Goal: Task Accomplishment & Management: Use online tool/utility

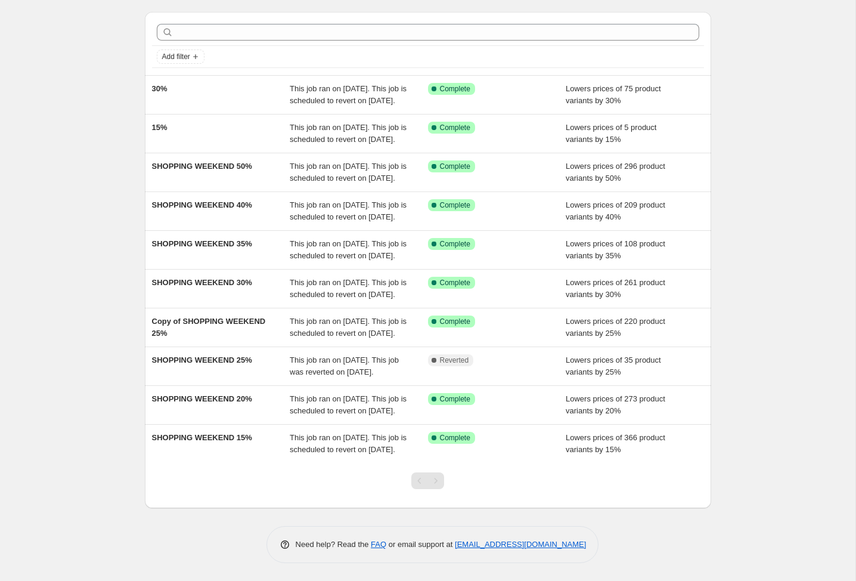
scroll to position [71, 0]
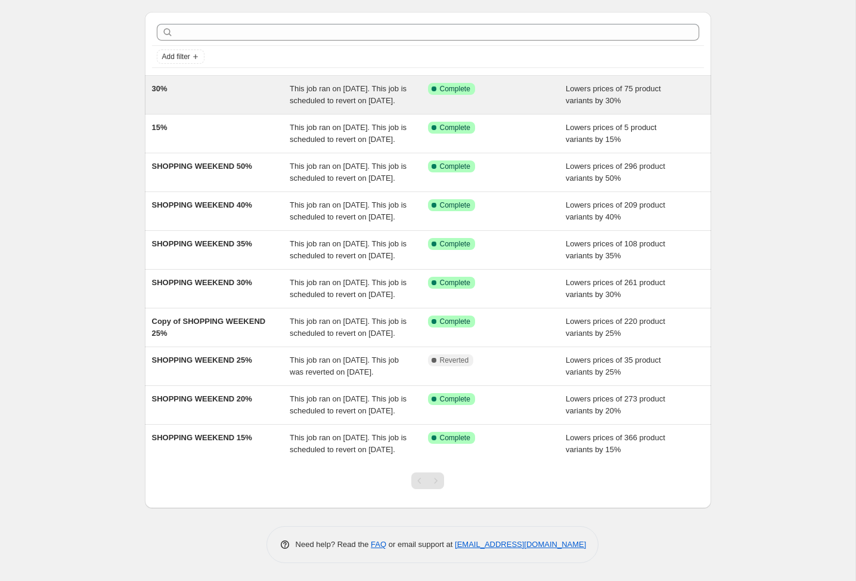
click at [211, 83] on div "30%" at bounding box center [221, 95] width 138 height 24
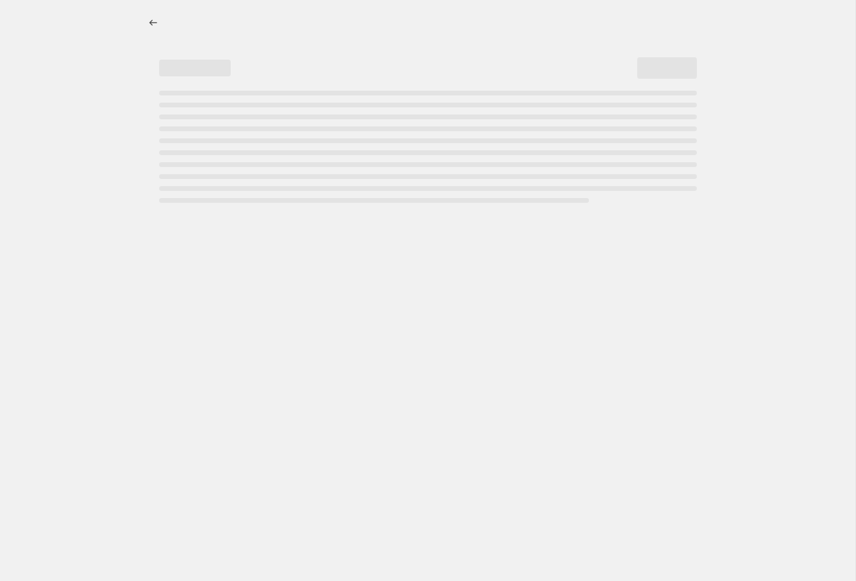
select select "percentage"
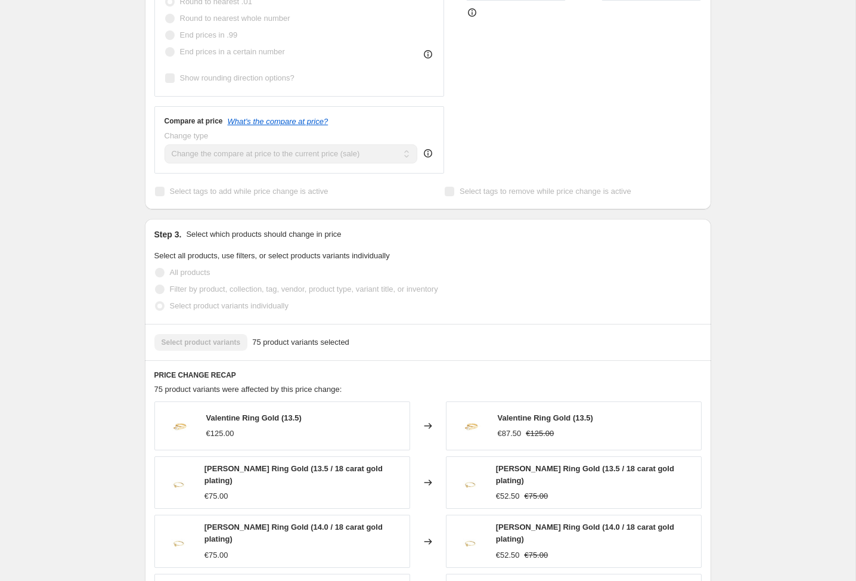
scroll to position [457, 0]
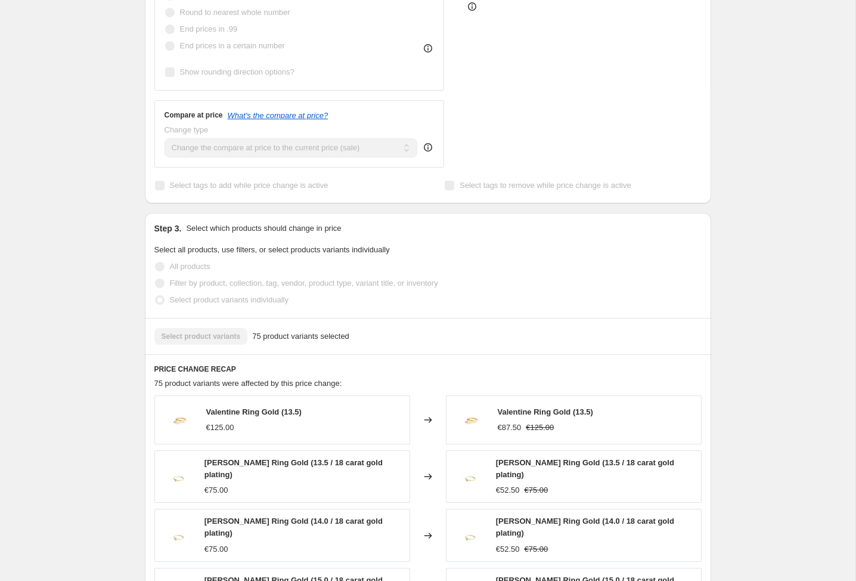
click at [256, 416] on span "Valentine Ring Gold (13.5)" at bounding box center [253, 411] width 95 height 9
copy span "Valentine Ring Gold (13.5)"
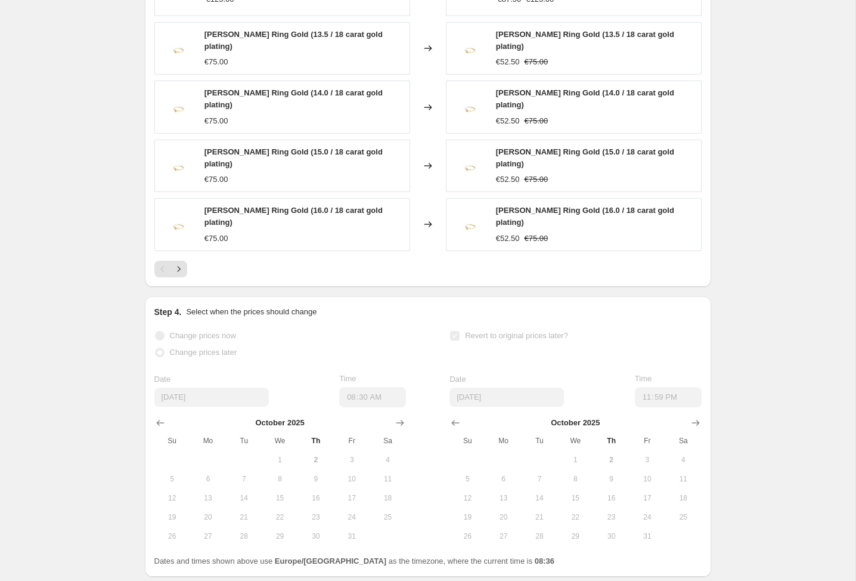
scroll to position [906, 0]
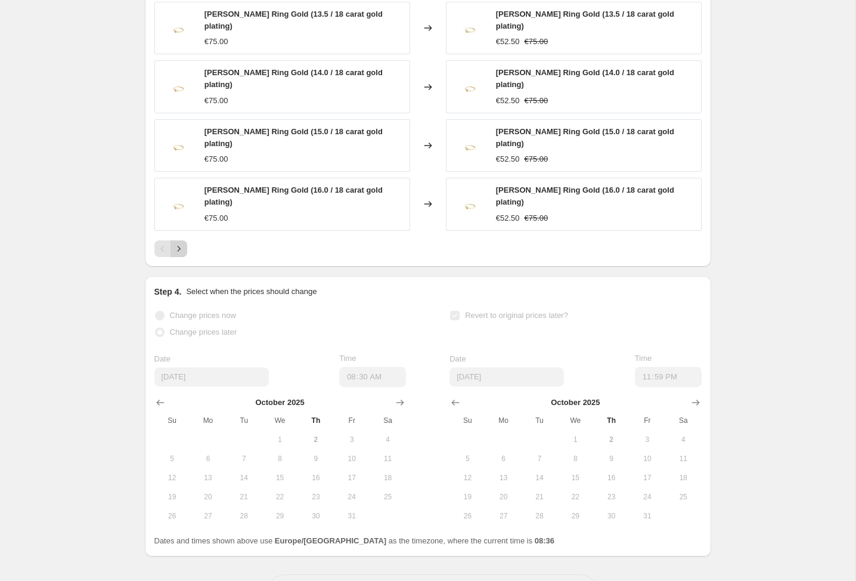
click at [179, 246] on icon "Next" at bounding box center [178, 248] width 3 height 5
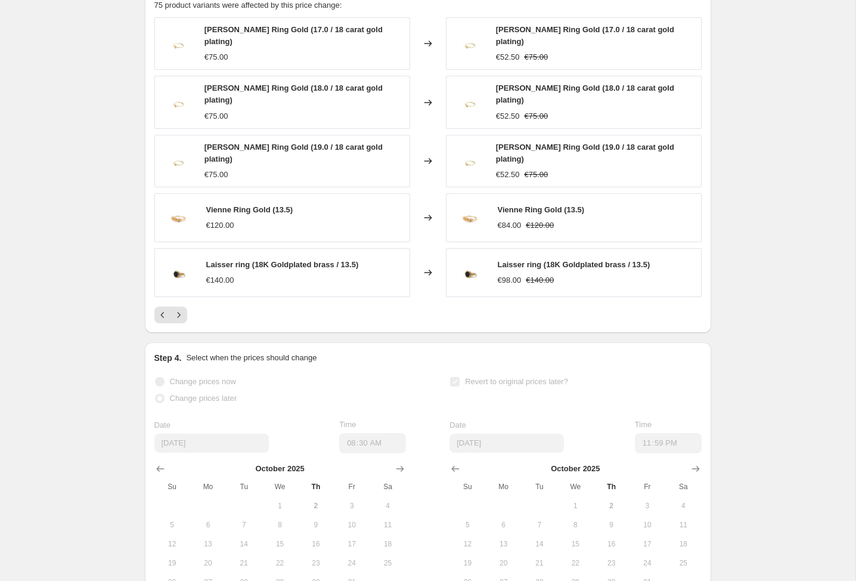
scroll to position [613, 0]
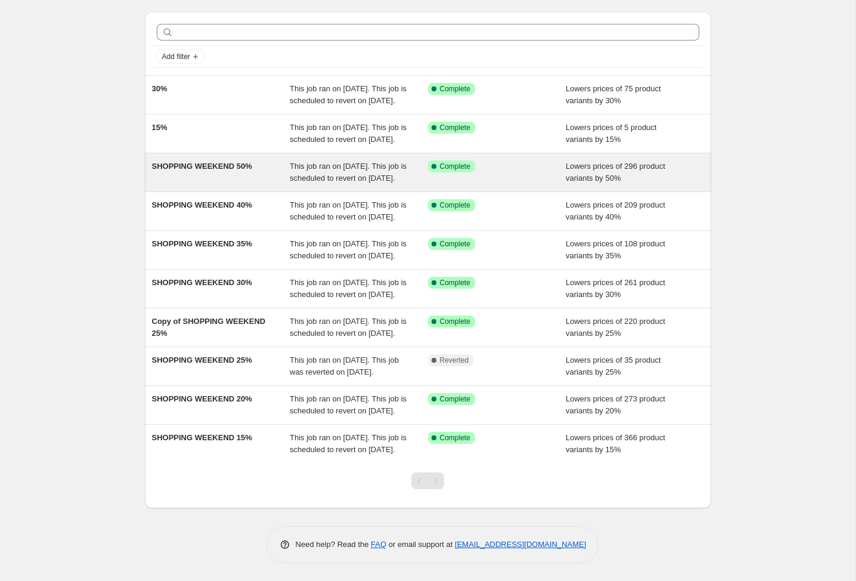
scroll to position [69, 0]
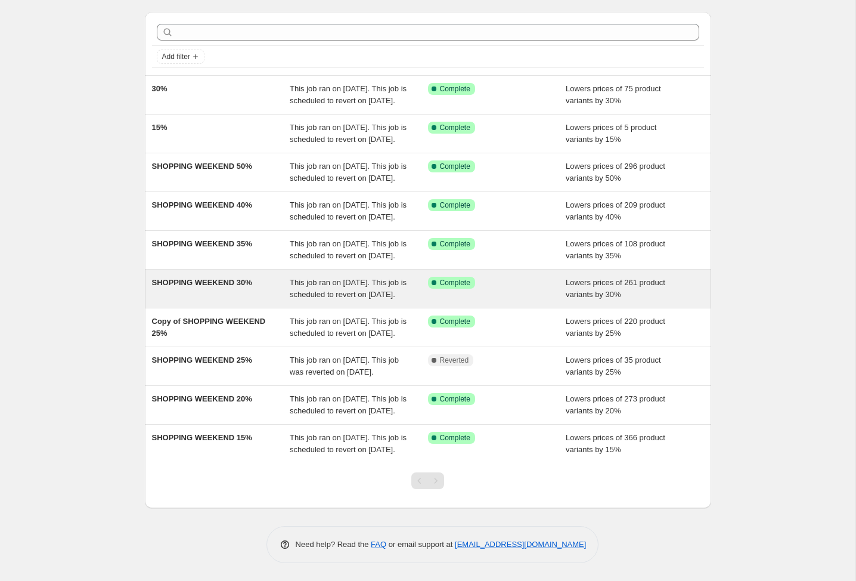
click at [255, 300] on div "SHOPPING WEEKEND 30%" at bounding box center [221, 289] width 138 height 24
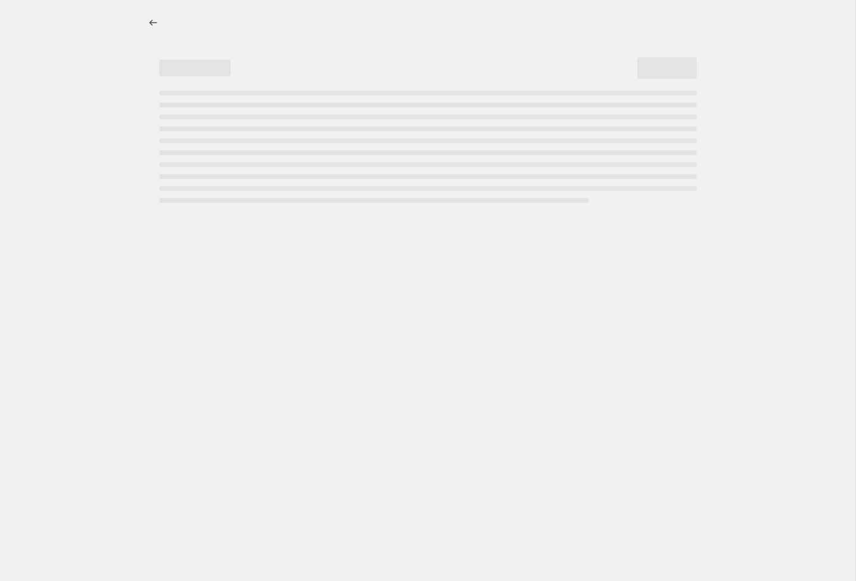
select select "percentage"
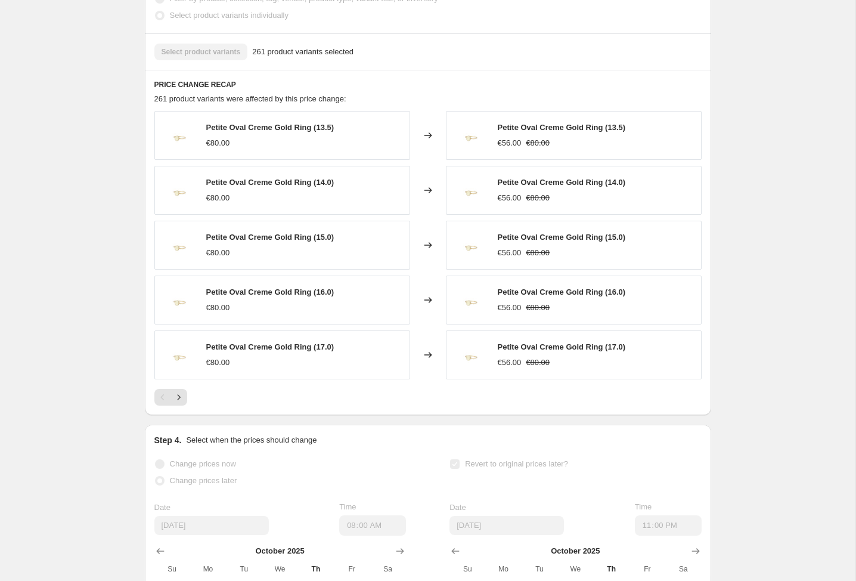
scroll to position [743, 0]
click at [181, 402] on icon "Next" at bounding box center [179, 396] width 12 height 12
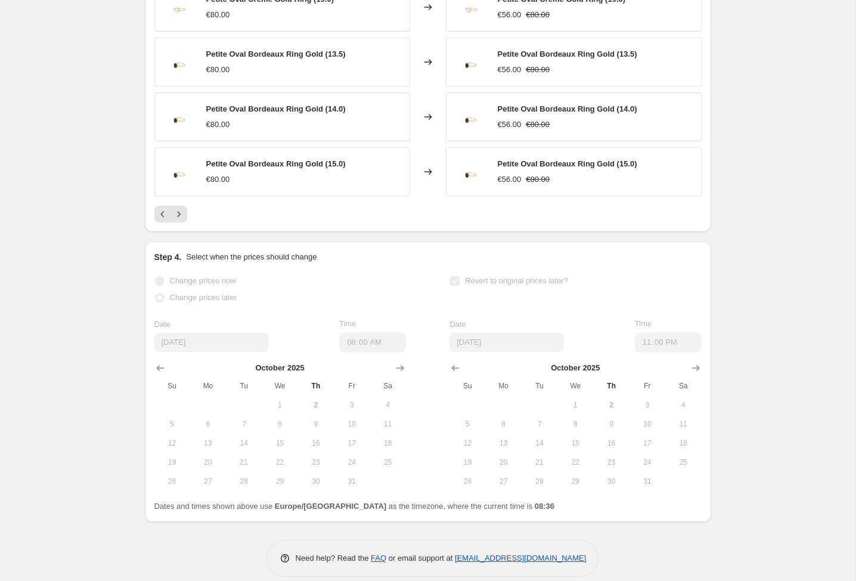
scroll to position [923, 0]
click at [176, 221] on icon "Next" at bounding box center [179, 215] width 12 height 12
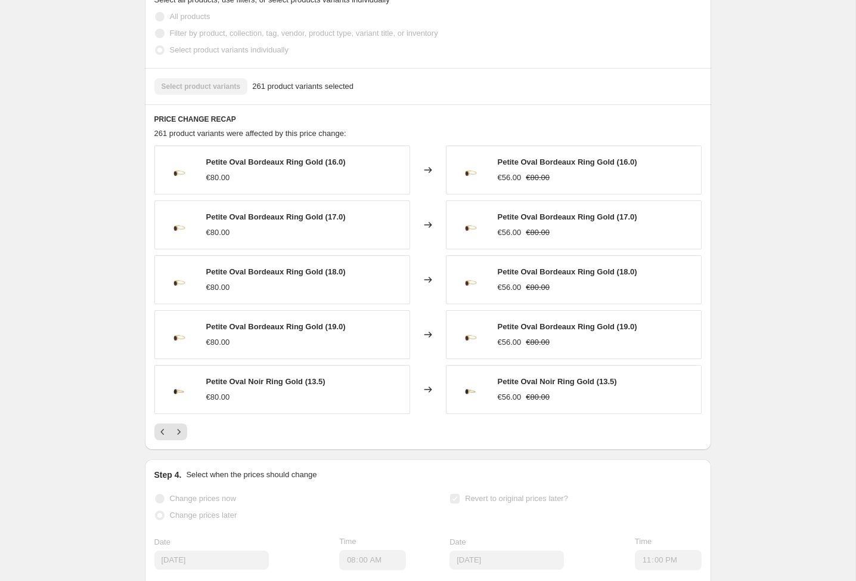
scroll to position [863, 0]
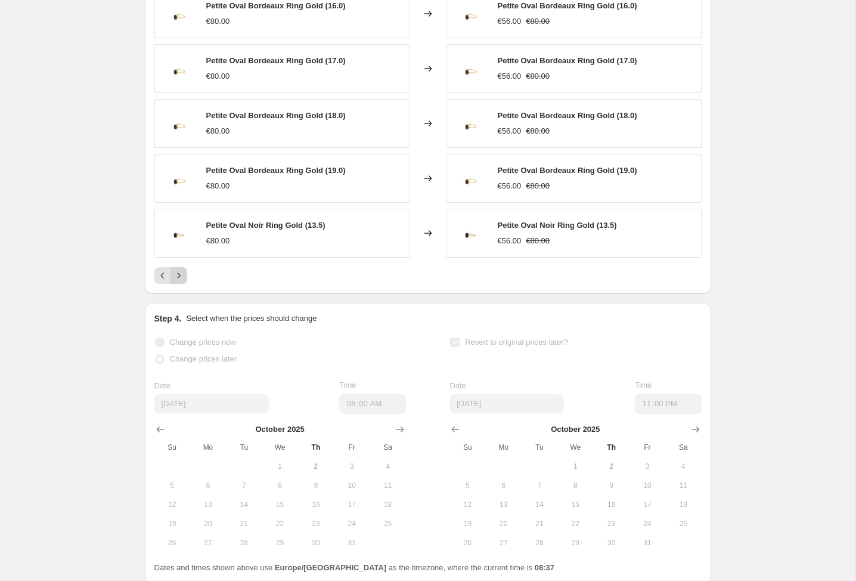
click at [181, 281] on icon "Next" at bounding box center [179, 275] width 12 height 12
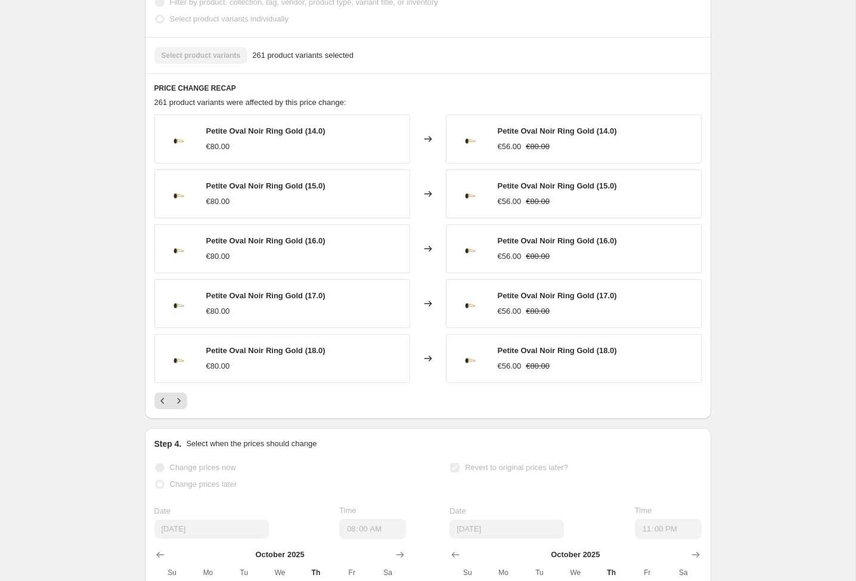
scroll to position [727, 0]
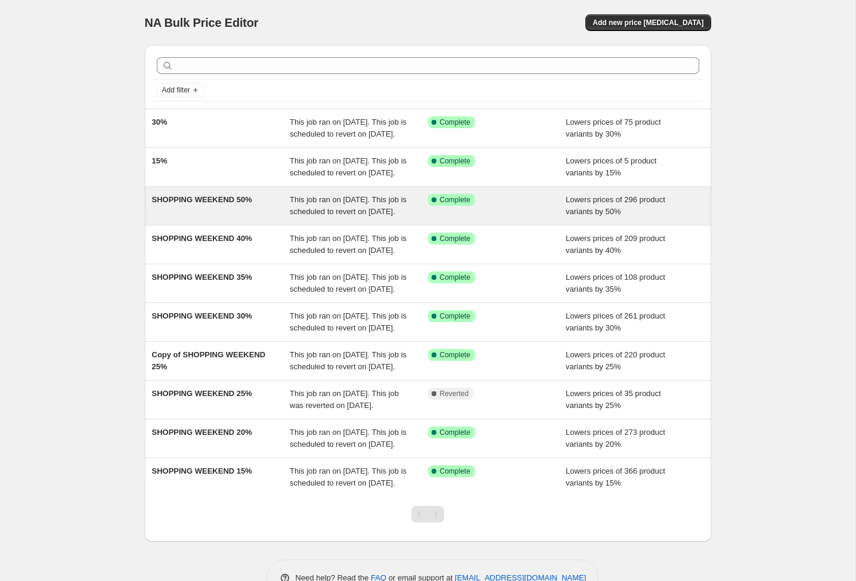
click at [196, 218] on div "SHOPPING WEEKEND 50%" at bounding box center [221, 206] width 138 height 24
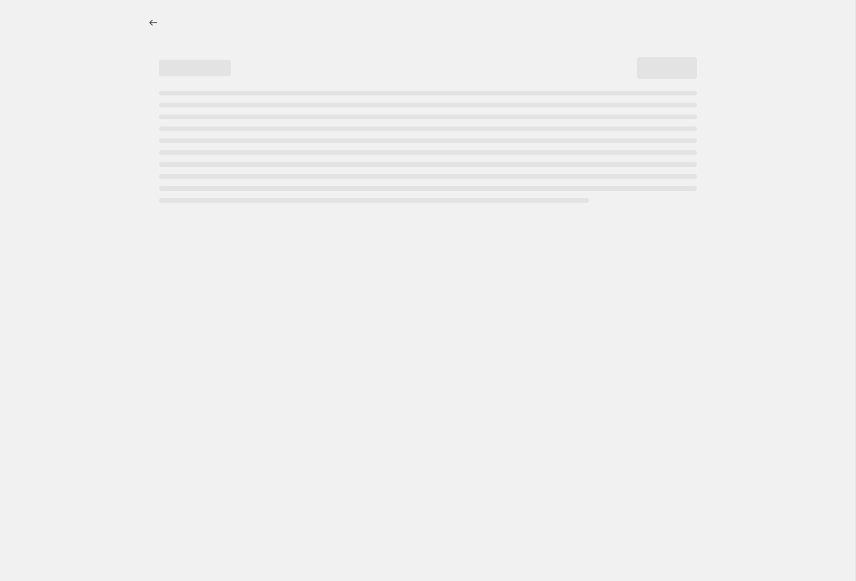
select select "percentage"
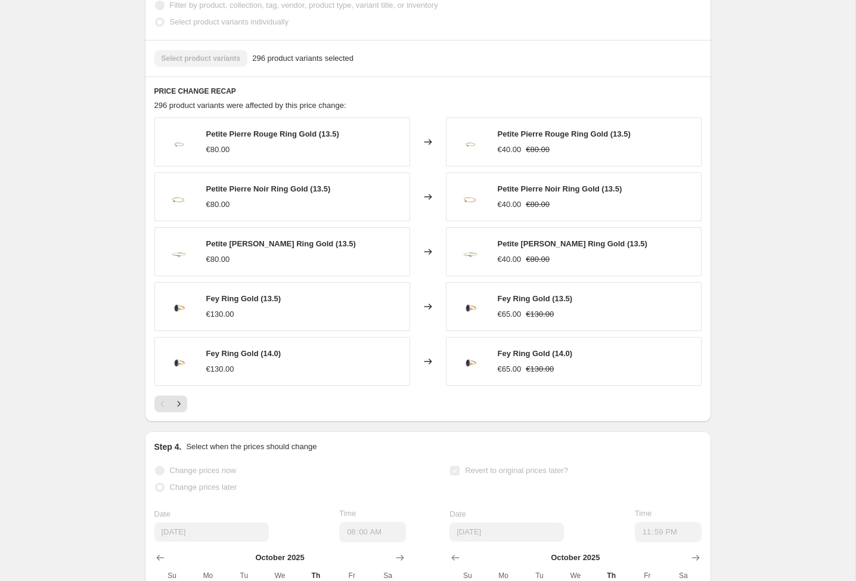
scroll to position [736, 0]
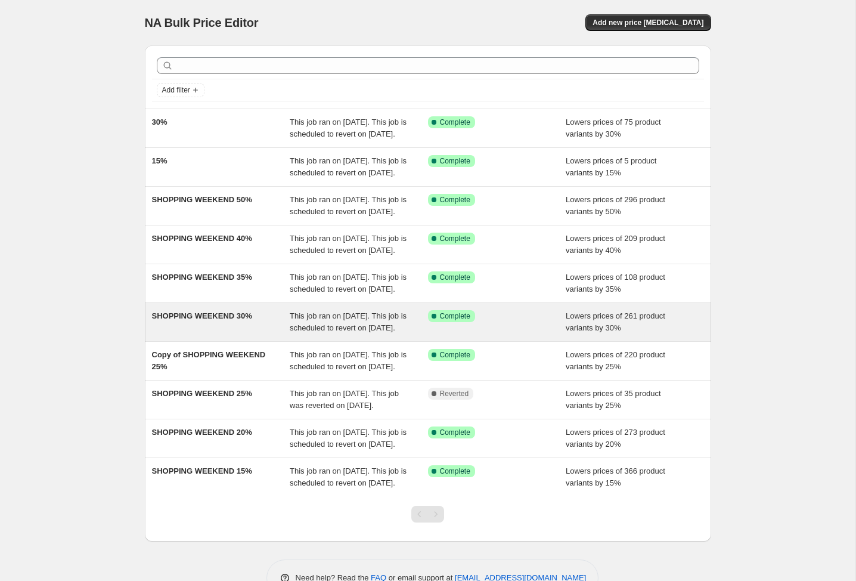
click at [227, 334] on div "SHOPPING WEEKEND 30%" at bounding box center [221, 322] width 138 height 24
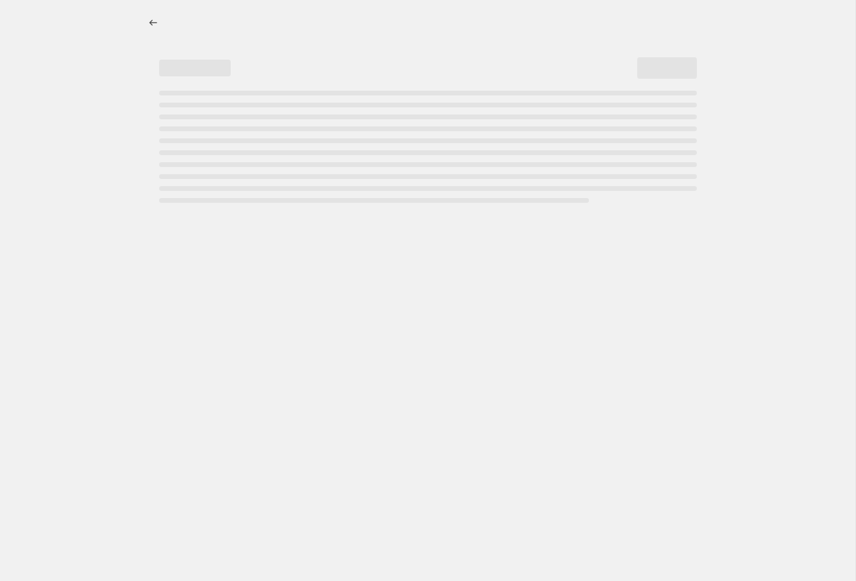
select select "percentage"
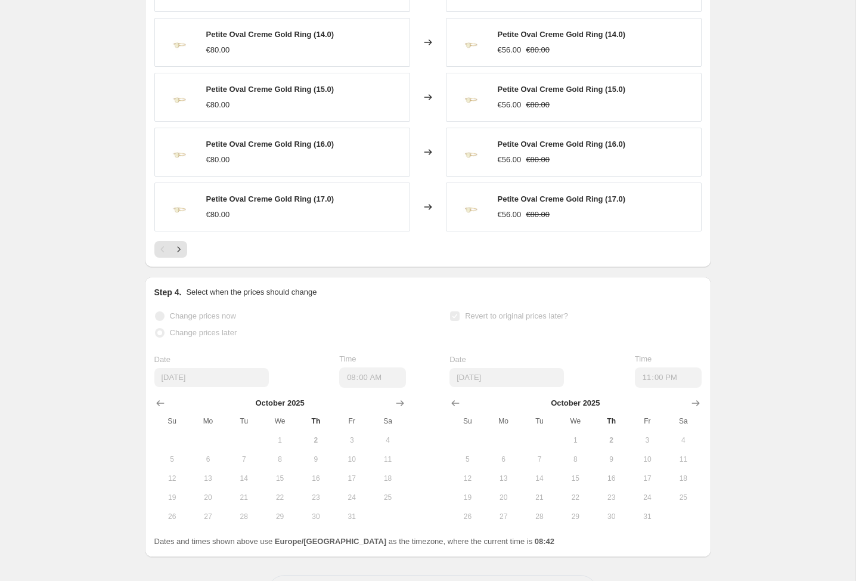
scroll to position [895, 0]
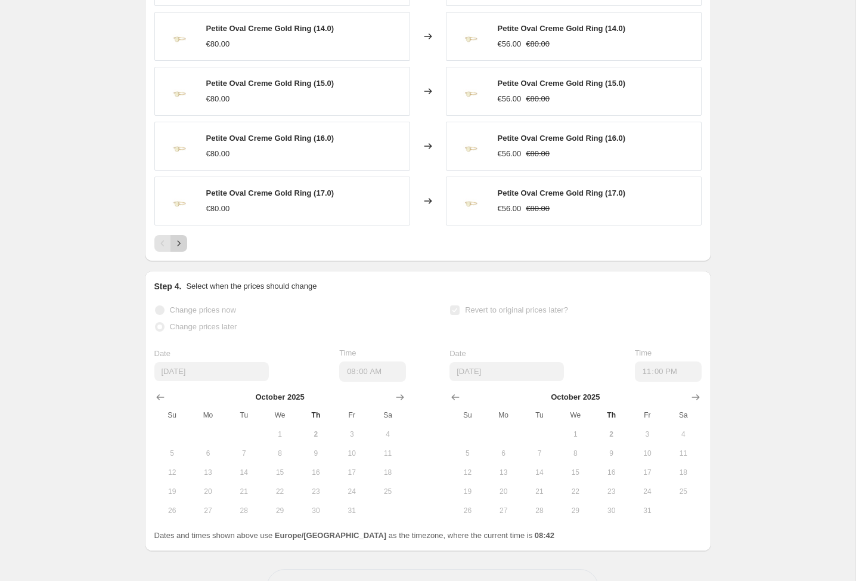
click at [175, 249] on icon "Next" at bounding box center [179, 243] width 12 height 12
click at [176, 249] on icon "Next" at bounding box center [179, 243] width 12 height 12
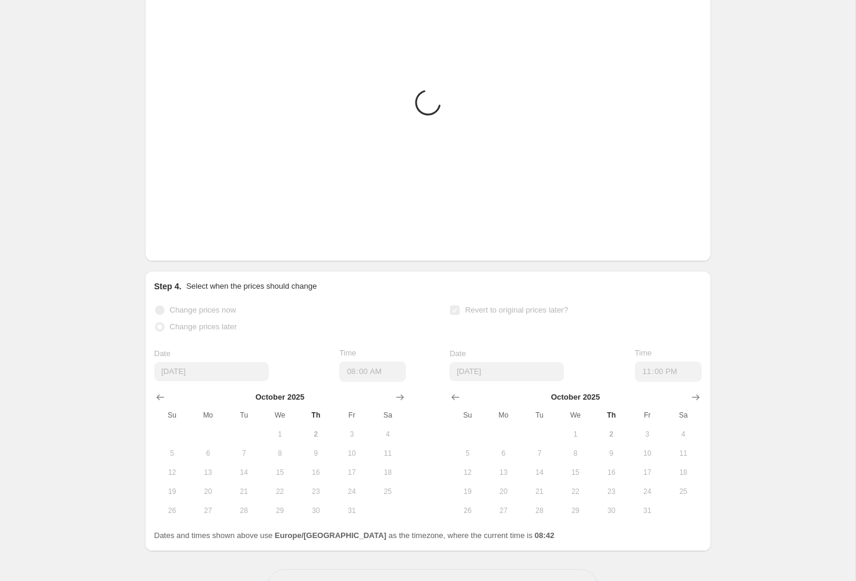
click at [176, 249] on icon "Next" at bounding box center [179, 243] width 12 height 12
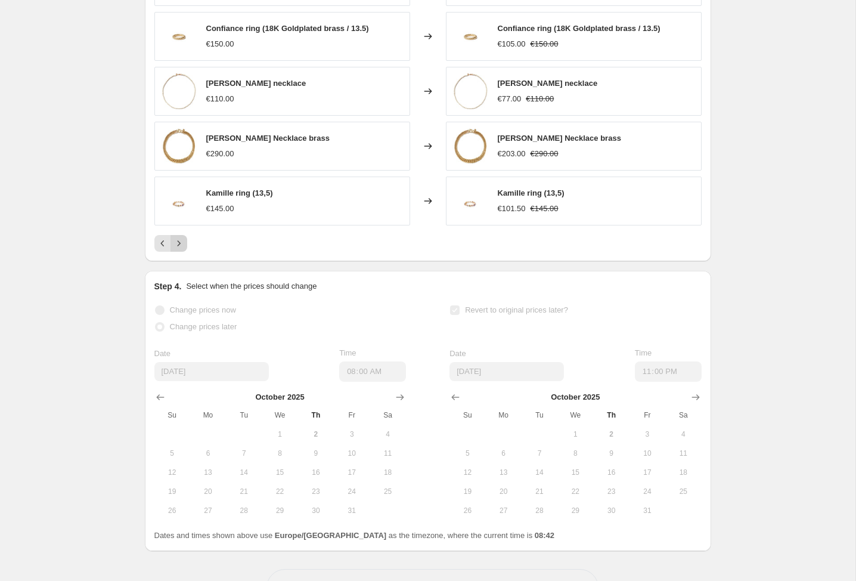
click at [176, 249] on icon "Next" at bounding box center [179, 243] width 12 height 12
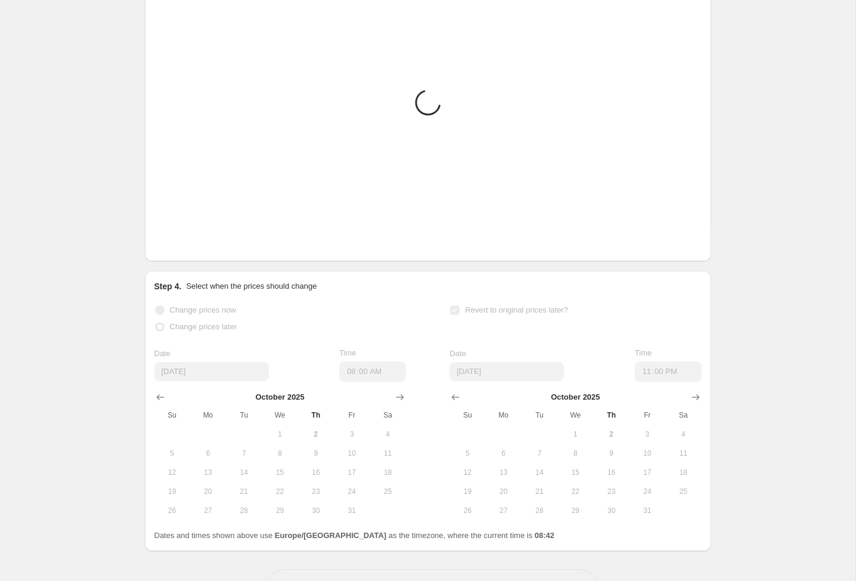
click at [176, 249] on icon "Next" at bounding box center [179, 243] width 12 height 12
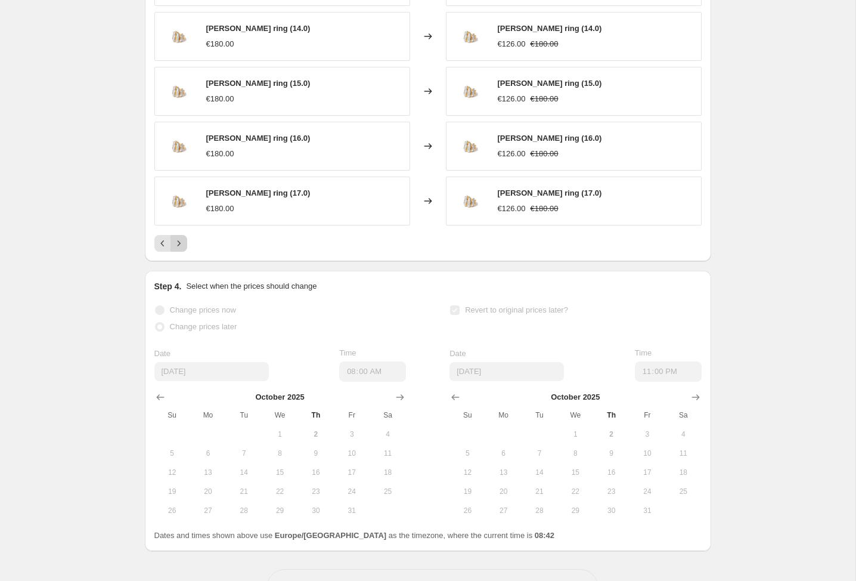
click at [176, 249] on icon "Next" at bounding box center [179, 243] width 12 height 12
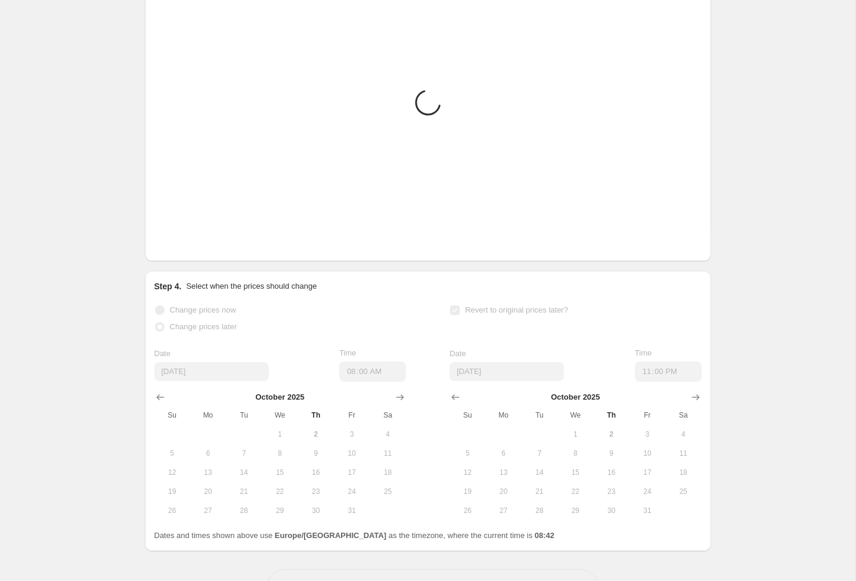
click at [176, 249] on icon "Next" at bounding box center [179, 243] width 12 height 12
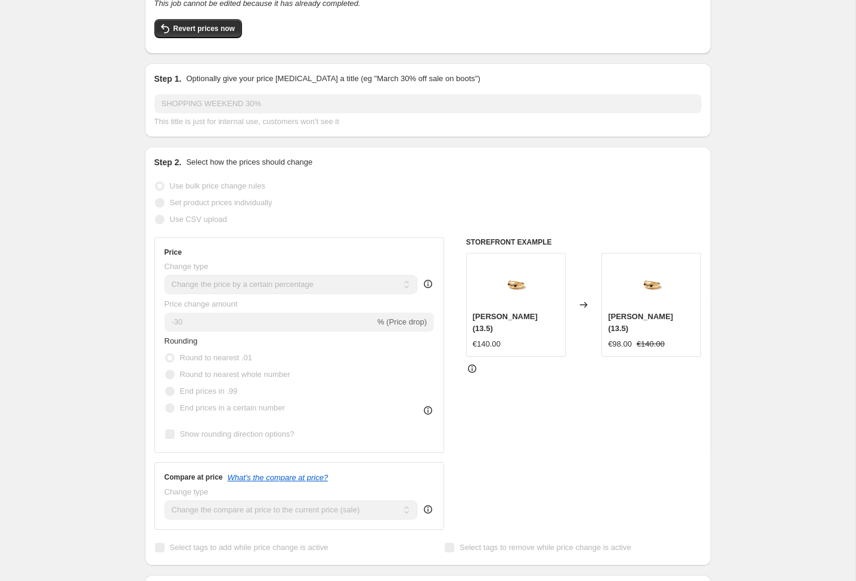
scroll to position [0, 0]
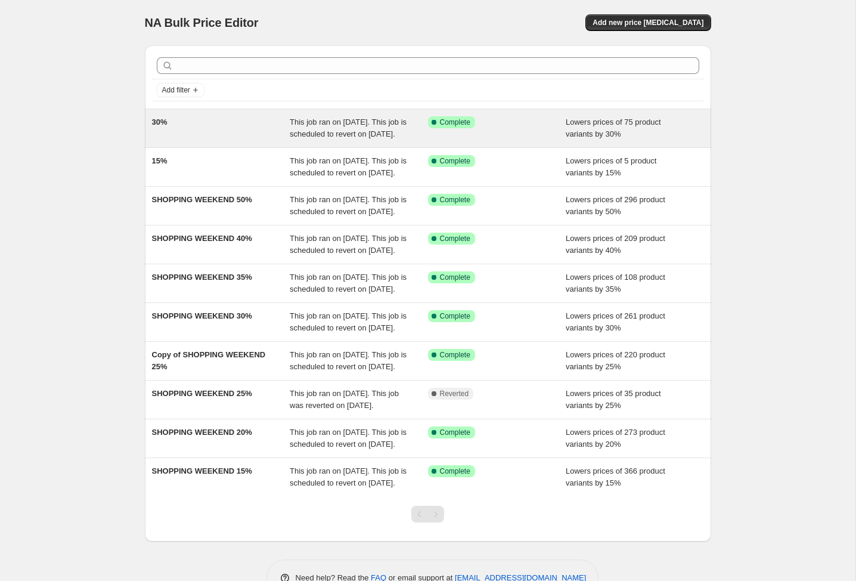
click at [168, 140] on div "30%" at bounding box center [221, 128] width 138 height 24
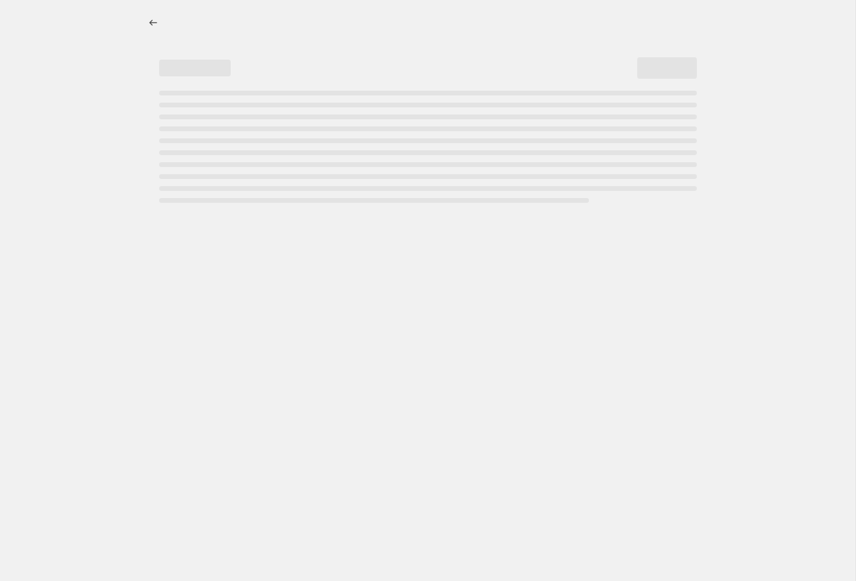
select select "percentage"
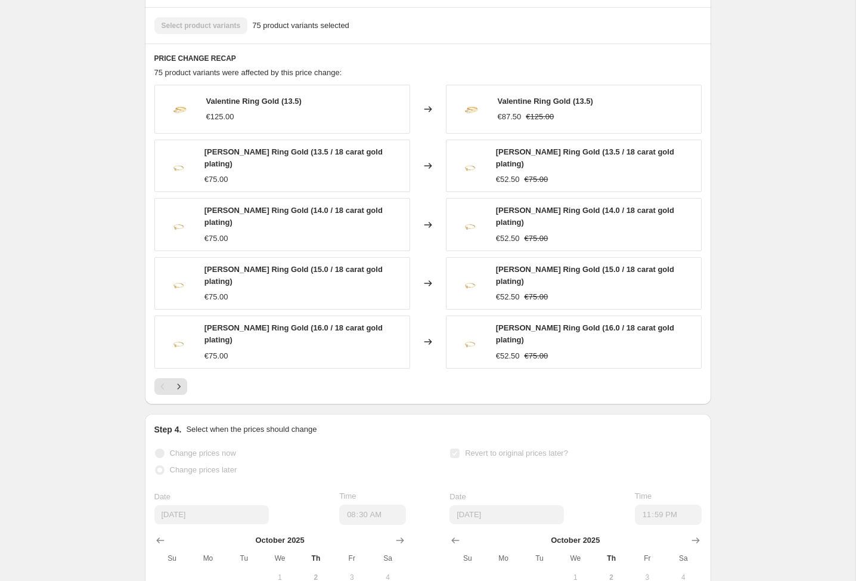
scroll to position [768, 0]
drag, startPoint x: 207, startPoint y: 112, endPoint x: 353, endPoint y: 112, distance: 145.5
click at [353, 112] on div "Valentine Ring Gold (13.5) €125.00" at bounding box center [282, 108] width 256 height 49
copy span "Valentine Ring Gold (13.5)"
